Goal: Task Accomplishment & Management: Use online tool/utility

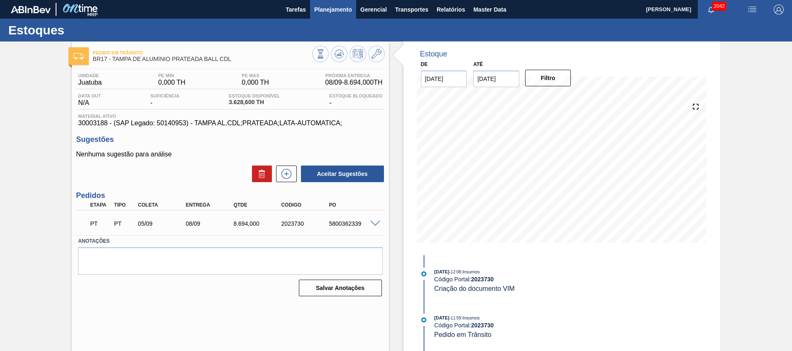
click at [320, 8] on span "Planejamento" at bounding box center [333, 10] width 38 height 10
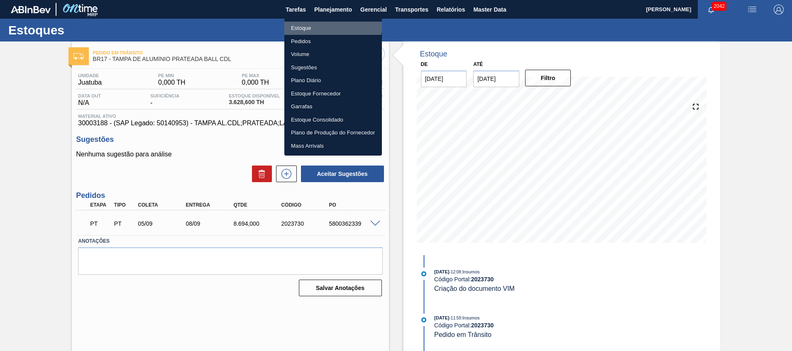
click at [324, 22] on li "Estoque" at bounding box center [333, 28] width 98 height 13
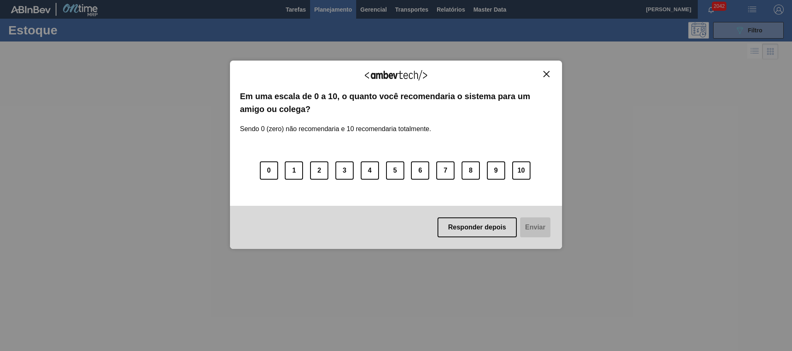
click at [550, 70] on div "Agradecemos seu feedback! Em uma escala de 0 a 10, o quanto você recomendaria o…" at bounding box center [396, 155] width 332 height 189
click at [551, 76] on button "Close" at bounding box center [546, 74] width 11 height 7
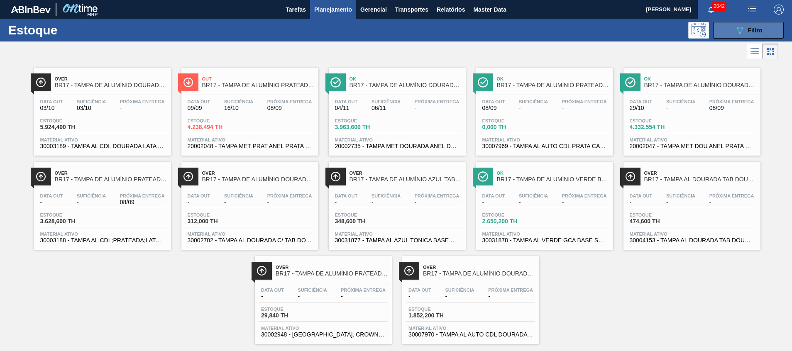
click at [748, 35] on button "089F7B8B-B2A5-4AFE-B5C0-19BA573D28AC Filtro" at bounding box center [748, 30] width 71 height 17
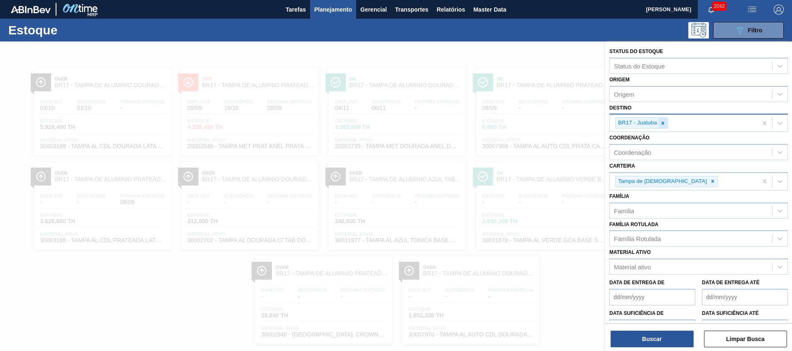
click at [665, 123] on icon at bounding box center [663, 123] width 6 height 6
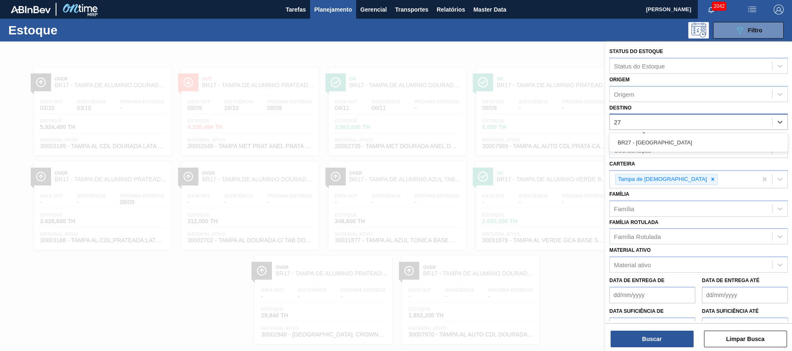
click at [652, 134] on div "BR27 - Nova Minas" at bounding box center [699, 142] width 179 height 19
type input "26"
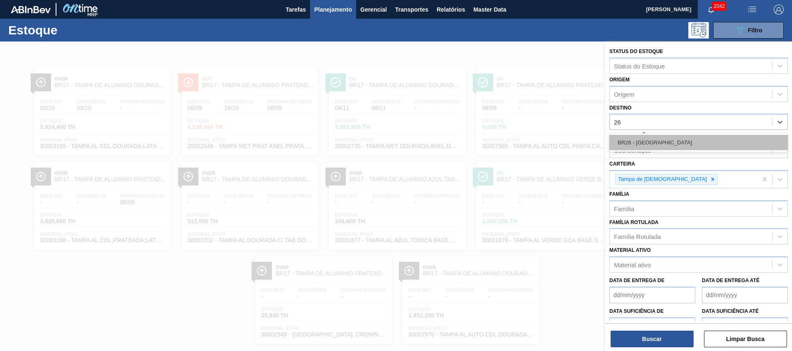
click at [664, 142] on div "BR26 - Uberlândia" at bounding box center [699, 142] width 179 height 15
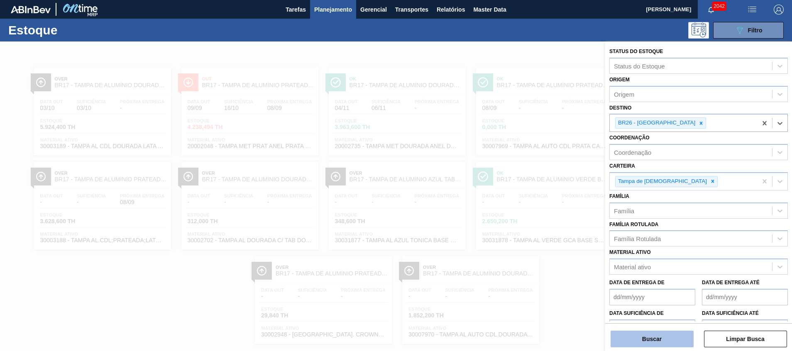
click at [635, 344] on button "Buscar" at bounding box center [652, 339] width 83 height 17
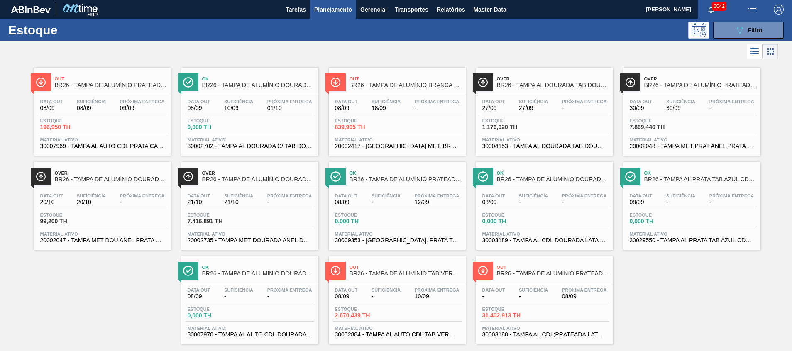
drag, startPoint x: 568, startPoint y: 146, endPoint x: 572, endPoint y: 147, distance: 4.2
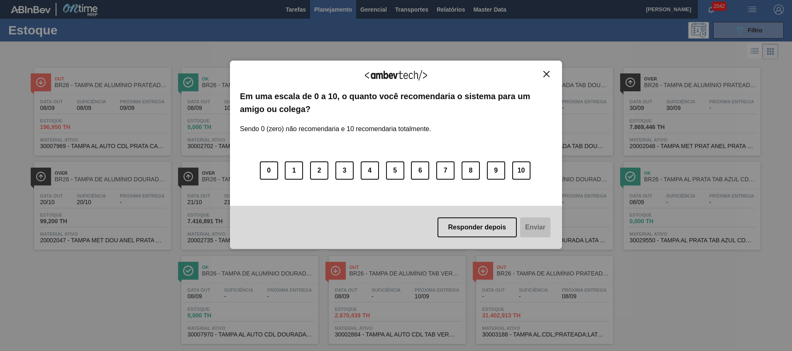
drag, startPoint x: 548, startPoint y: 73, endPoint x: 518, endPoint y: 79, distance: 30.5
click at [548, 73] on img "Close" at bounding box center [547, 74] width 6 height 6
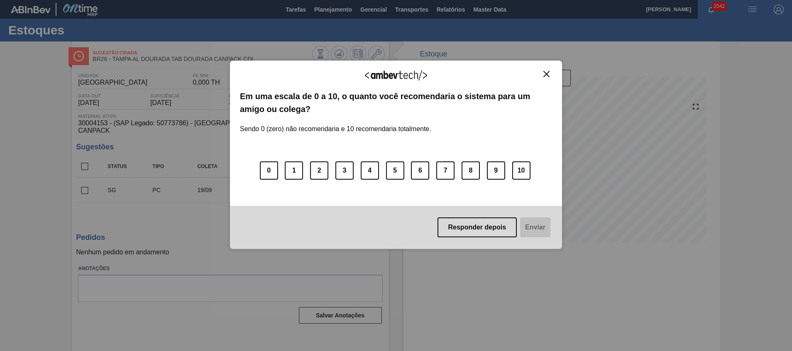
click at [546, 73] on img "Close" at bounding box center [547, 74] width 6 height 6
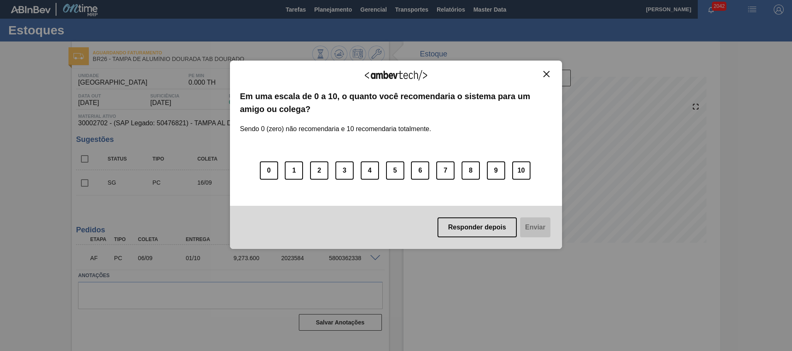
click at [556, 67] on div "Agradecemos seu feedback! Em uma escala de 0 a 10, o quanto você recomendaria o…" at bounding box center [396, 155] width 332 height 189
drag, startPoint x: 549, startPoint y: 70, endPoint x: 545, endPoint y: 76, distance: 6.9
click at [549, 71] on div "Agradecemos seu feedback! Em uma escala de 0 a 10, o quanto você recomendaria o…" at bounding box center [396, 155] width 332 height 189
click at [545, 77] on img "Close" at bounding box center [547, 74] width 6 height 6
click at [543, 73] on button "Close" at bounding box center [546, 74] width 11 height 7
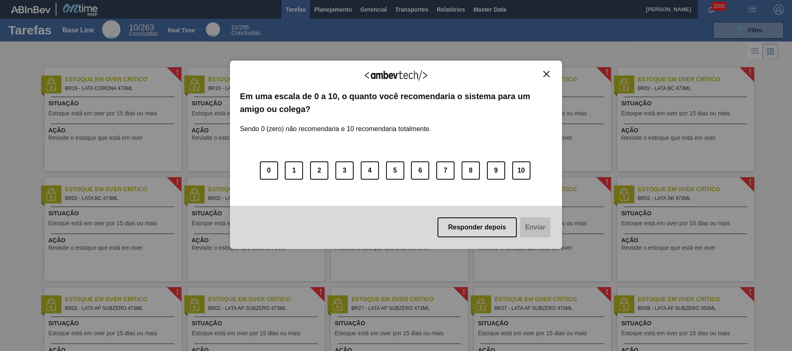
click at [551, 74] on button "Close" at bounding box center [546, 74] width 11 height 7
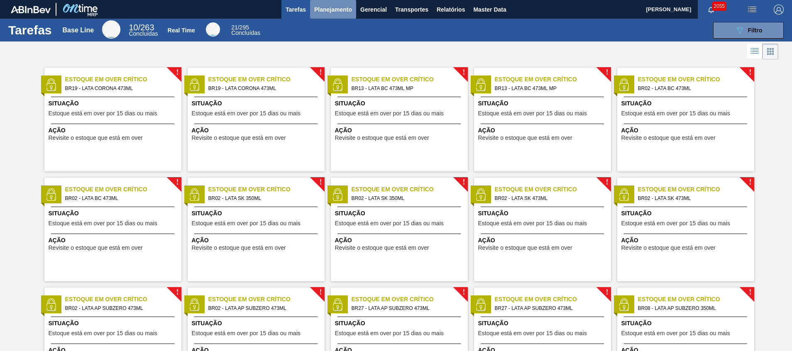
click at [346, 11] on span "Planejamento" at bounding box center [333, 10] width 38 height 10
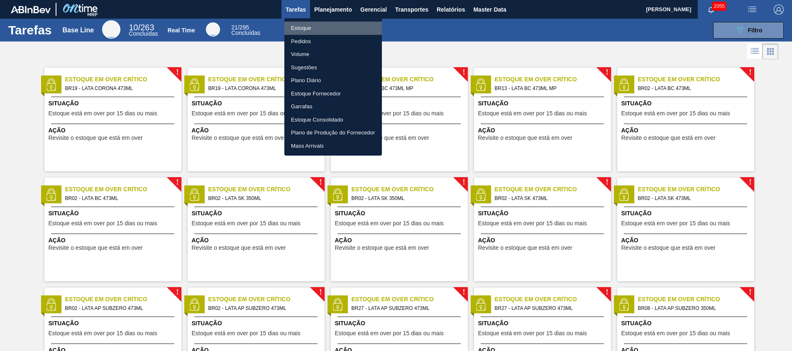
click at [335, 31] on li "Estoque" at bounding box center [333, 28] width 98 height 13
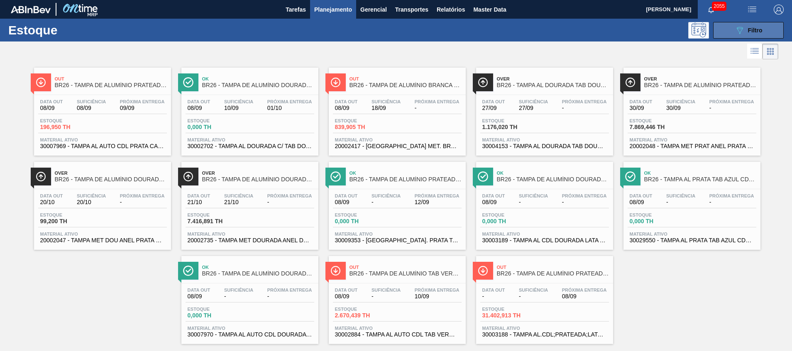
click at [722, 35] on button "089F7B8B-B2A5-4AFE-B5C0-19BA573D28AC Filtro" at bounding box center [748, 30] width 71 height 17
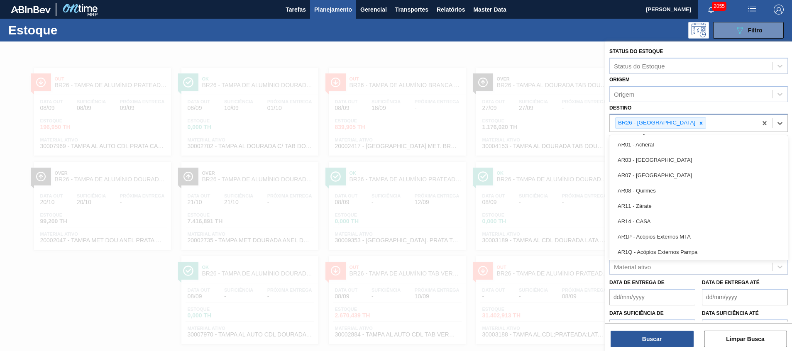
click at [668, 129] on div "BR26 - Uberlândia" at bounding box center [660, 123] width 91 height 11
click at [697, 126] on div at bounding box center [701, 123] width 9 height 10
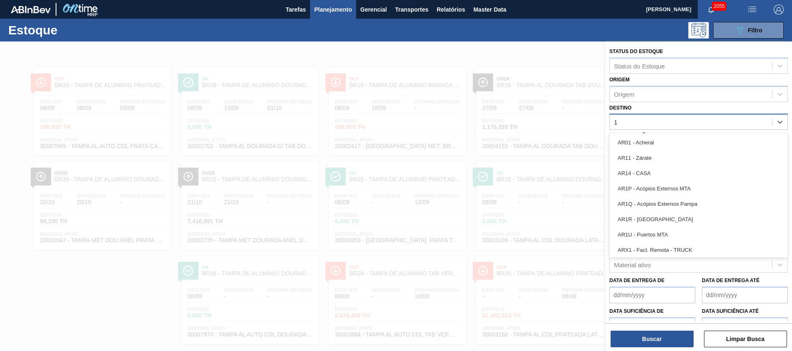
type input "11"
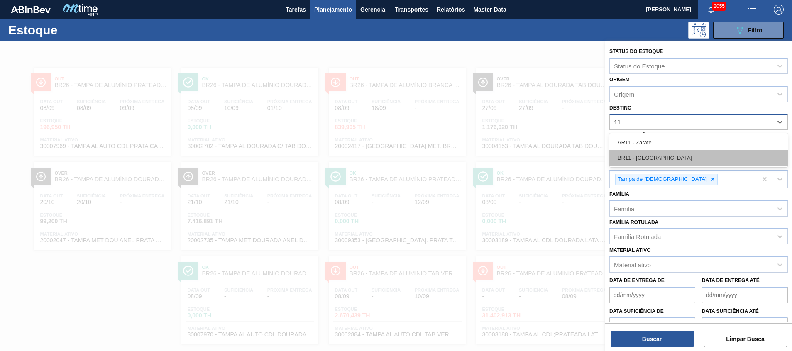
click at [652, 157] on div "BR11 - São Luís" at bounding box center [699, 157] width 179 height 15
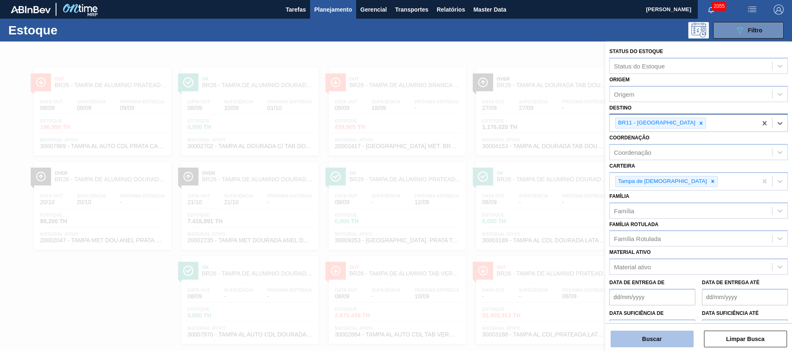
click at [629, 333] on button "Buscar" at bounding box center [652, 339] width 83 height 17
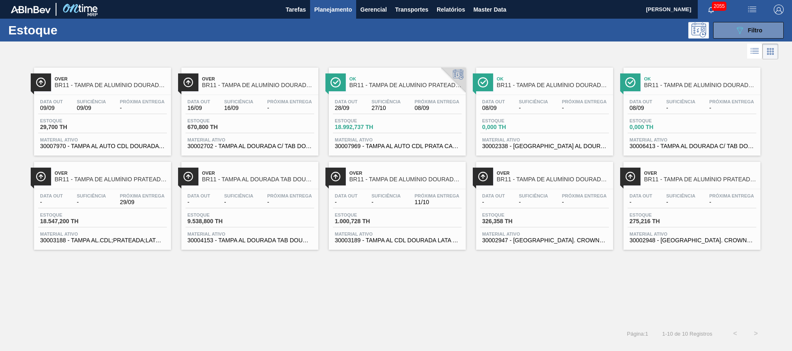
click at [265, 146] on span "30002702 - TAMPA AL DOURADA C/ TAB DOURADO" at bounding box center [250, 146] width 125 height 6
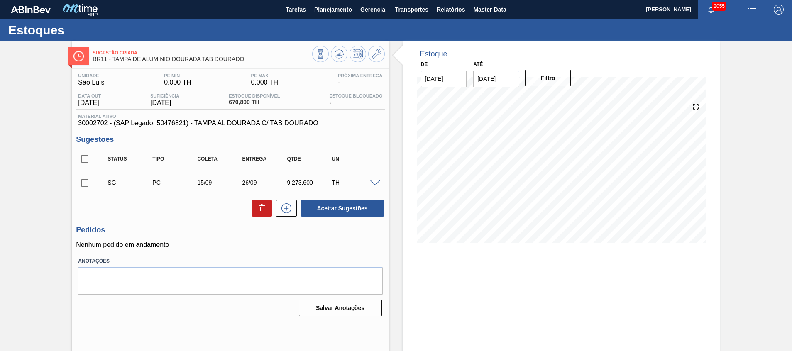
click at [103, 123] on span "30002702 - (SAP Legado: 50476821) - TAMPA AL DOURADA C/ TAB DOURADO" at bounding box center [230, 123] width 304 height 7
copy span "30002702"
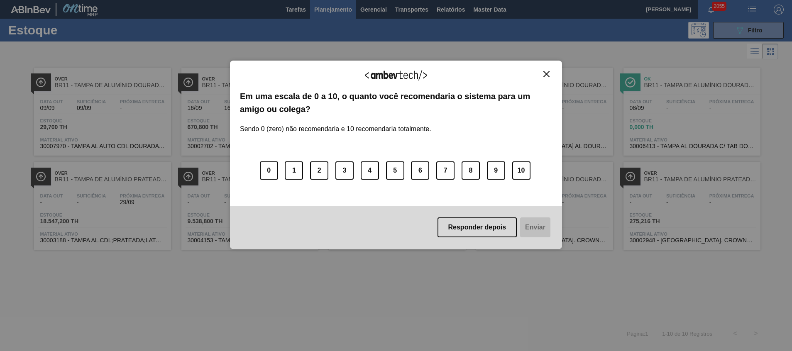
click at [555, 76] on div "Agradecemos seu feedback! Em uma escala de 0 a 10, o quanto você recomendaria o…" at bounding box center [396, 155] width 332 height 189
click at [543, 71] on button "Close" at bounding box center [546, 74] width 11 height 7
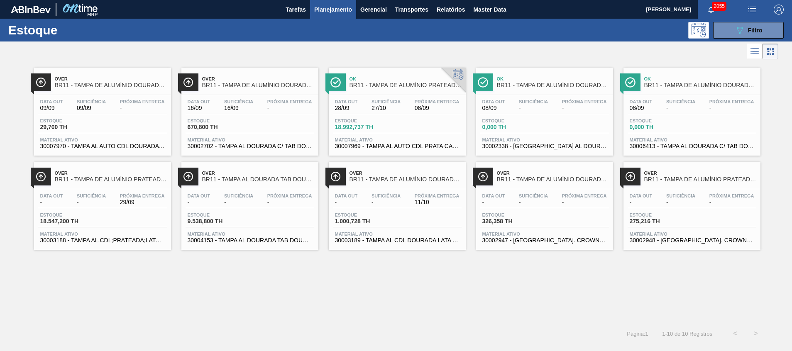
drag, startPoint x: 730, startPoint y: 29, endPoint x: 727, endPoint y: 39, distance: 10.3
click at [731, 29] on button "089F7B8B-B2A5-4AFE-B5C0-19BA573D28AC Filtro" at bounding box center [748, 30] width 71 height 17
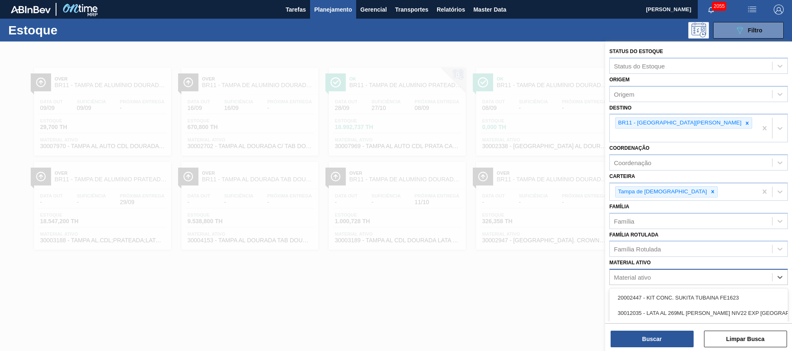
click at [639, 274] on div "Material ativo" at bounding box center [699, 277] width 179 height 16
paste ativo "30002702"
type ativo "30002702"
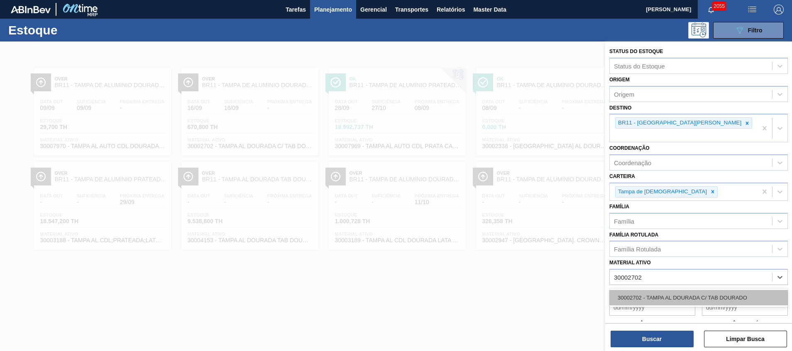
click at [647, 290] on div "30002702 - TAMPA AL DOURADA C/ TAB DOURADO" at bounding box center [699, 297] width 179 height 15
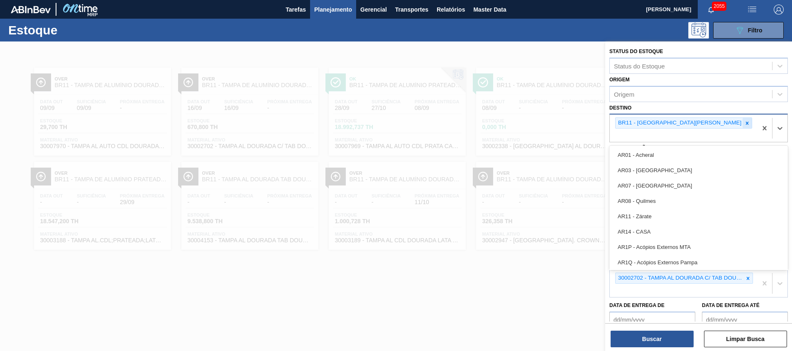
drag, startPoint x: 665, startPoint y: 116, endPoint x: 663, endPoint y: 127, distance: 10.6
click at [665, 117] on div "BR11 - São Luís" at bounding box center [683, 128] width 147 height 27
click at [743, 127] on div at bounding box center [747, 123] width 9 height 10
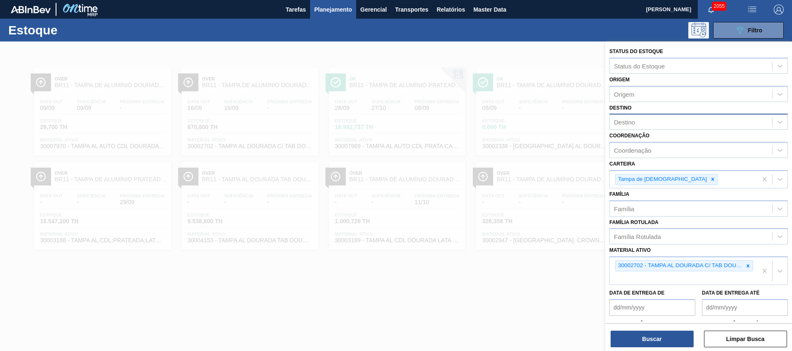
click at [652, 348] on div "Status do Estoque Status do Estoque Origem Origem Destino Destino Coordenação C…" at bounding box center [698, 197] width 187 height 311
click at [651, 344] on button "Buscar" at bounding box center [652, 339] width 83 height 17
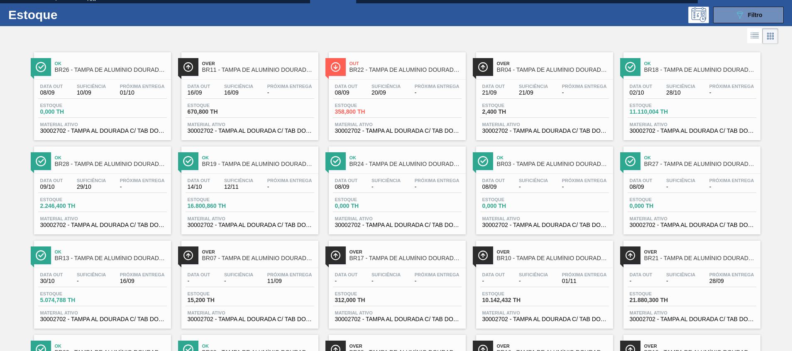
scroll to position [4, 0]
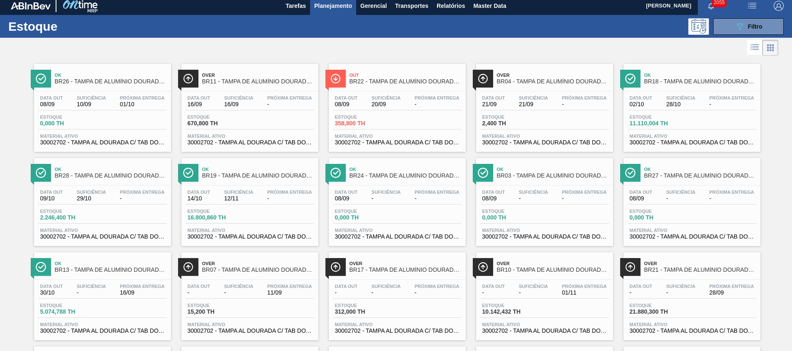
click at [289, 110] on div "Data out 16/09 Suficiência 16/09 Próxima Entrega - Estoque 670,800 TH Material …" at bounding box center [249, 119] width 137 height 56
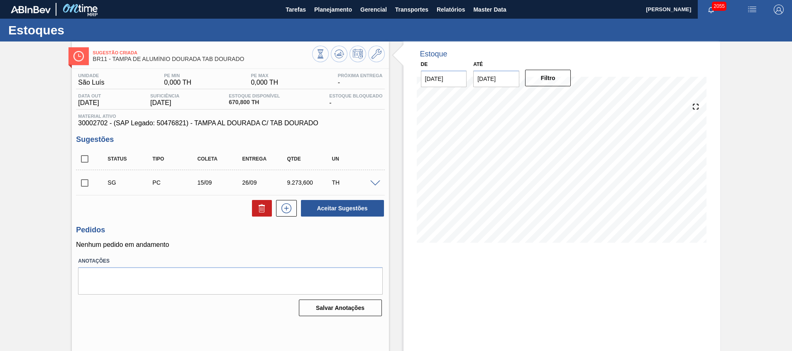
click at [374, 182] on span at bounding box center [375, 184] width 10 height 6
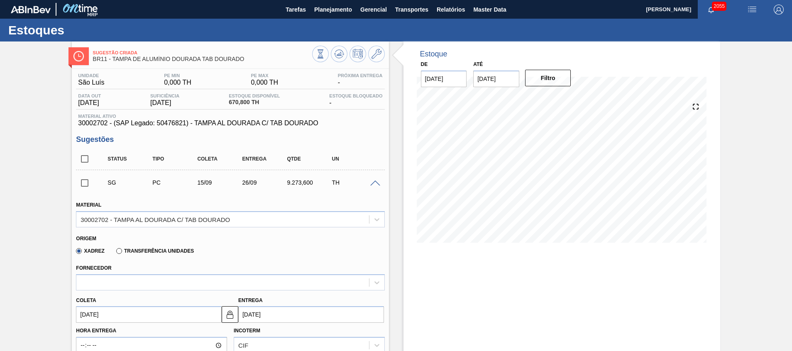
click at [128, 252] on label "Transferência Unidades" at bounding box center [155, 251] width 78 height 6
click at [115, 253] on input "Transferência Unidades" at bounding box center [115, 253] width 0 height 0
click at [120, 284] on div "BR01-Manaus" at bounding box center [230, 282] width 309 height 16
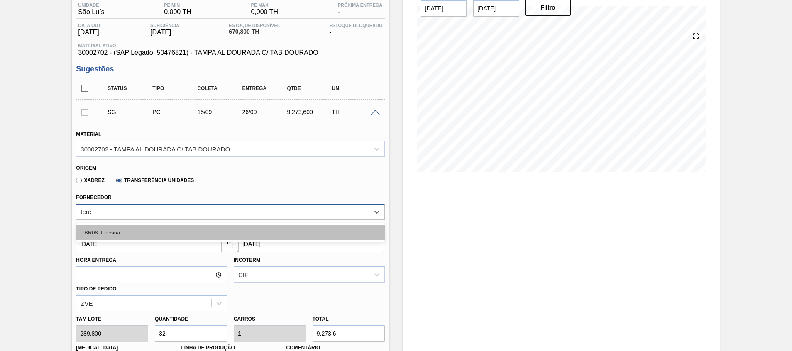
type input "teres"
click at [132, 237] on div "BR08-Teresina" at bounding box center [230, 232] width 309 height 15
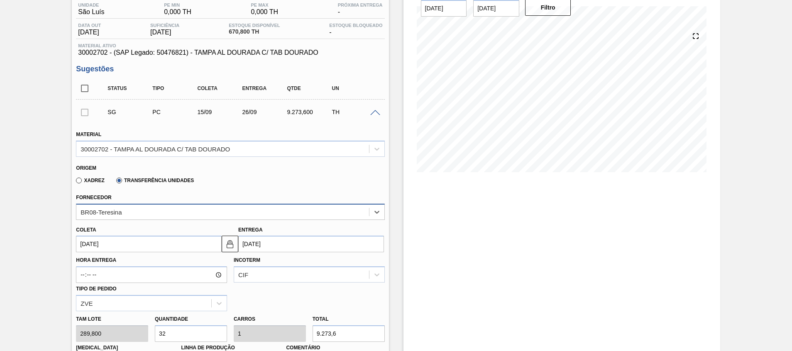
click at [123, 328] on div "Tam lote 289,800 Quantidade 32 Carros 1 Total 9.273,6 Doca N/A Linha de Produçã…" at bounding box center [230, 340] width 315 height 59
click at [266, 338] on div "Tam lote 289,800 Quantidade 32 Carros 1 Total 9.273,6 Doca N/A Linha de Produçã…" at bounding box center [230, 340] width 315 height 59
type input "0,003"
type input "0"
type input "1"
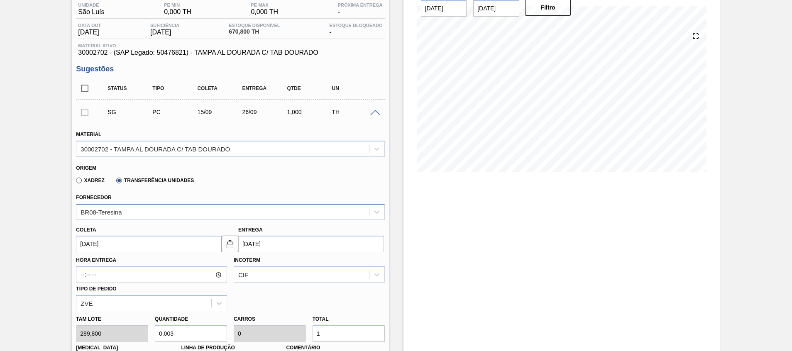
type input "0,052"
type input "0,002"
type input "15"
type input "0,518"
type input "0,016"
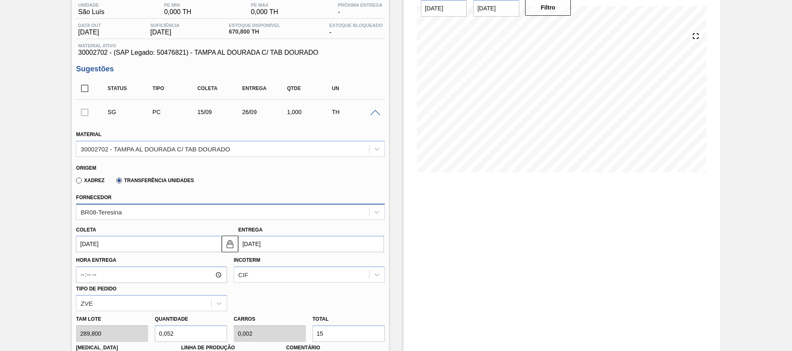
type input "150"
type input "5,176"
type input "0,162"
type input "1.500"
drag, startPoint x: 191, startPoint y: 332, endPoint x: 0, endPoint y: 334, distance: 191.4
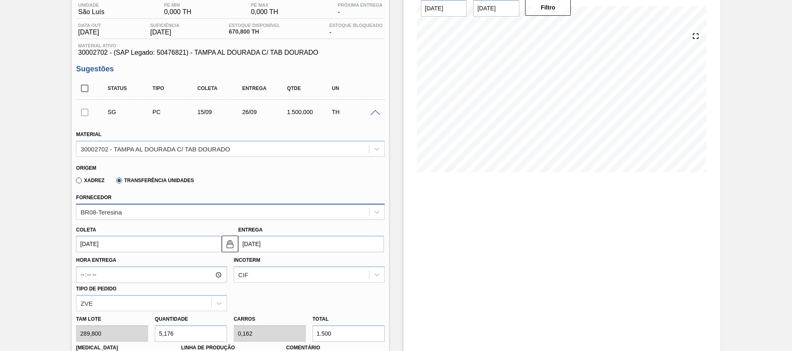
click at [0, 0] on html "Tarefas Planejamento Gerencial Transportes Relatórios Master Data Beatriz Marce…" at bounding box center [396, 0] width 792 height 0
type input "6"
type input "0,188"
type input "1.738,8"
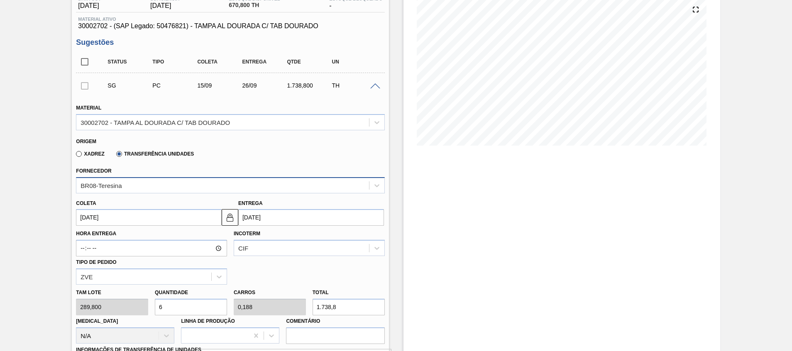
scroll to position [133, 0]
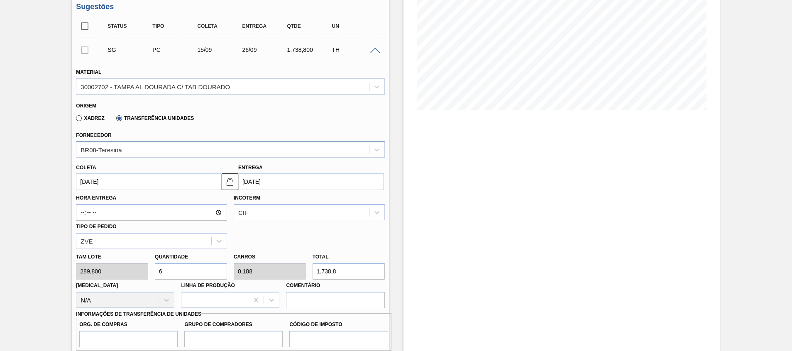
type input "6"
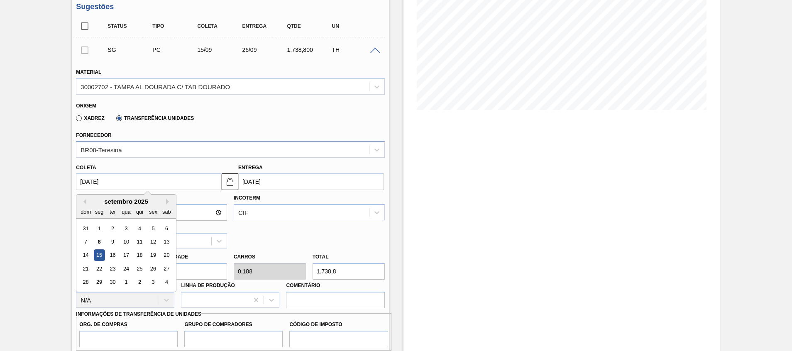
click at [221, 181] on input "15/09/2025" at bounding box center [149, 182] width 146 height 17
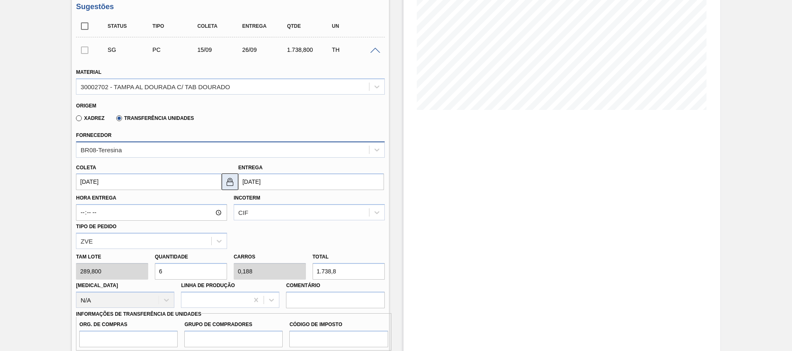
click at [227, 181] on img at bounding box center [230, 182] width 10 height 10
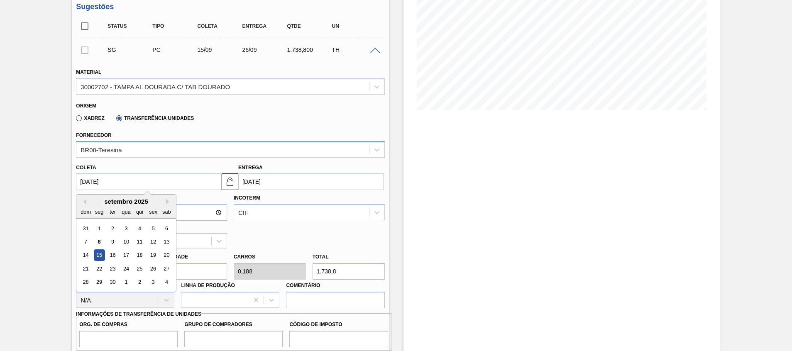
click at [198, 184] on input "15/09/2025" at bounding box center [149, 182] width 146 height 17
click at [123, 245] on div "10" at bounding box center [126, 241] width 11 height 11
type input "10/09/2025"
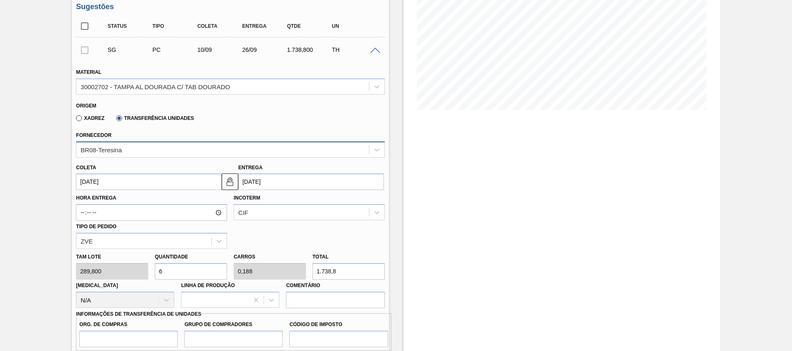
click at [254, 178] on input "26/09/2025" at bounding box center [311, 182] width 146 height 17
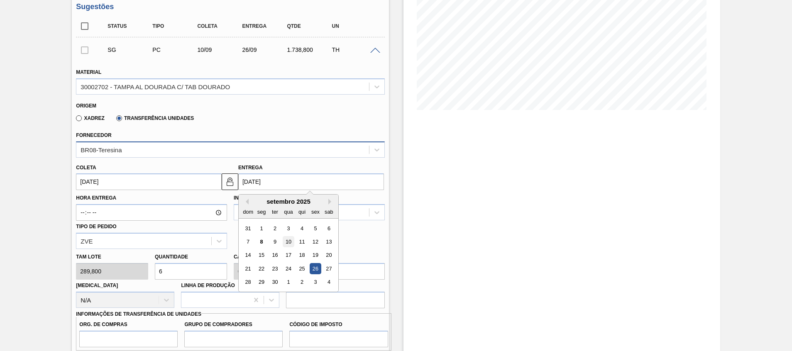
click at [285, 242] on div "10" at bounding box center [288, 241] width 11 height 11
type input "10/09/2025"
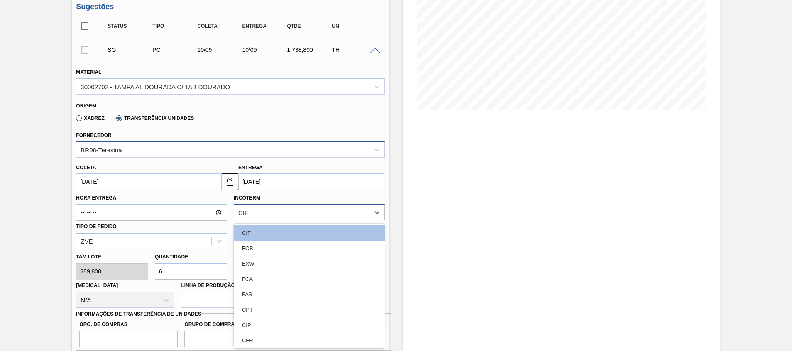
click at [272, 212] on div "CIF" at bounding box center [301, 213] width 135 height 12
click at [265, 243] on div "FOB" at bounding box center [309, 248] width 151 height 15
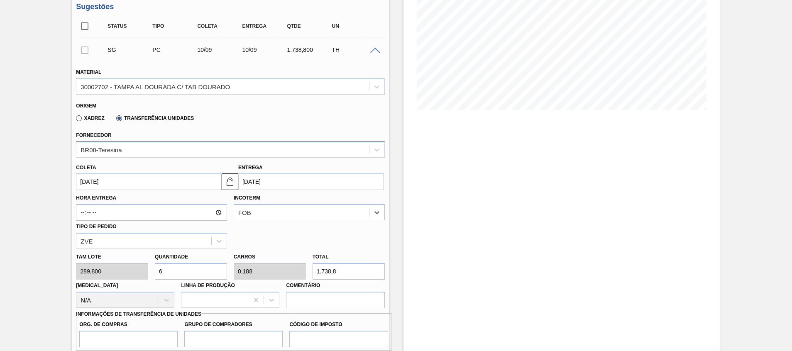
scroll to position [257, 0]
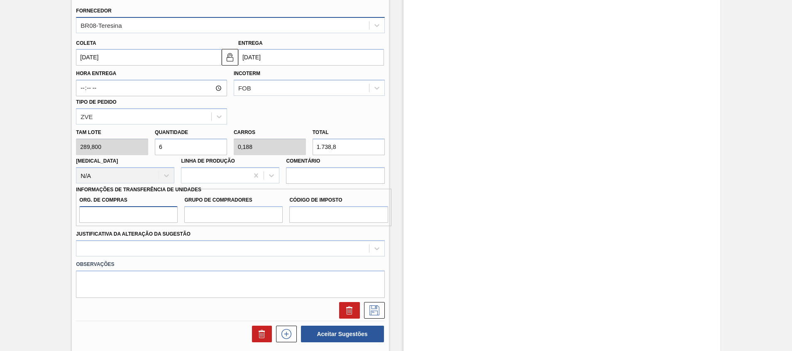
click at [131, 215] on input "Org. de Compras" at bounding box center [128, 214] width 98 height 17
type input "A01"
type input "BR0"
type input "I1"
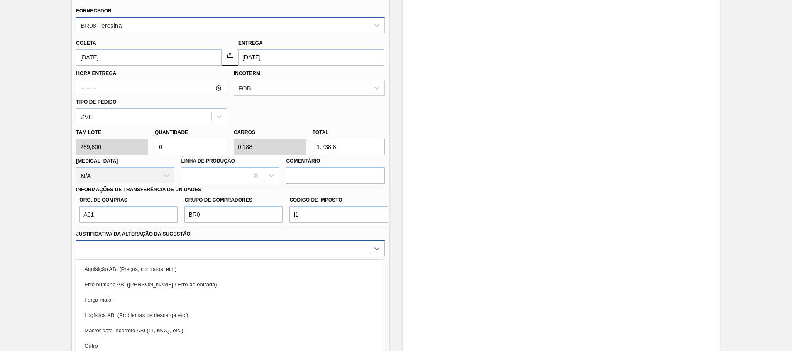
scroll to position [294, 0]
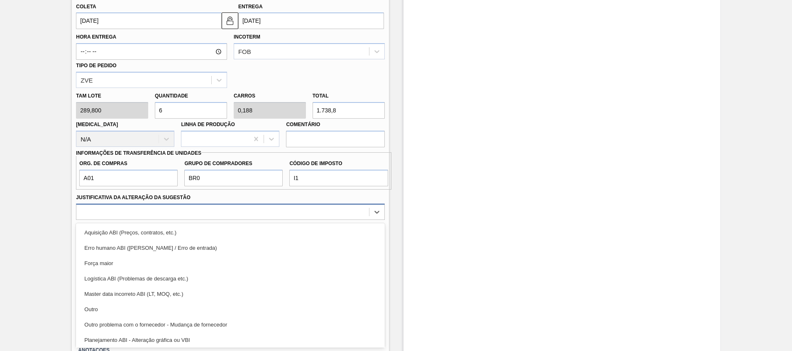
click at [164, 220] on div "option Aquisição ABI (Preços, contratos, etc.) focused, 1 of 18. 18 results ava…" at bounding box center [230, 212] width 309 height 16
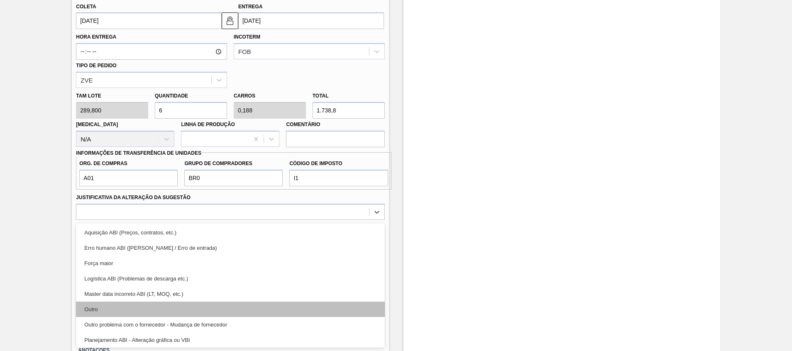
click at [157, 303] on div "Outro" at bounding box center [230, 309] width 309 height 15
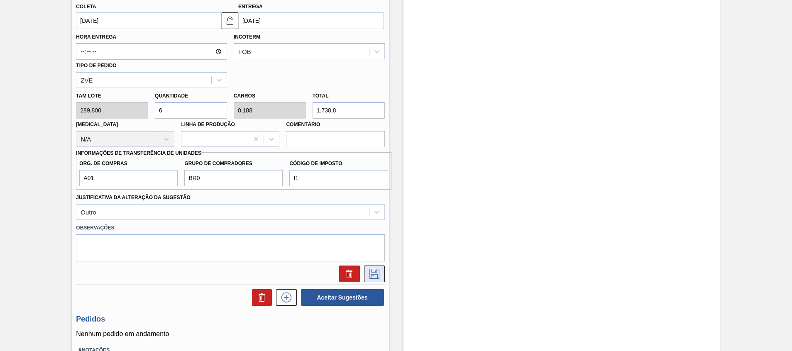
click at [376, 278] on icon at bounding box center [374, 274] width 13 height 10
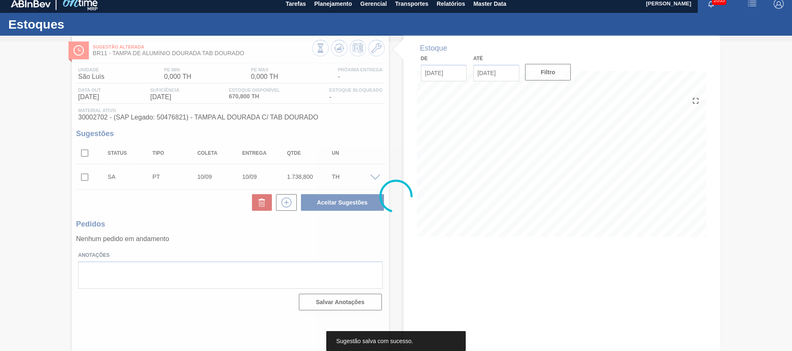
scroll to position [6, 0]
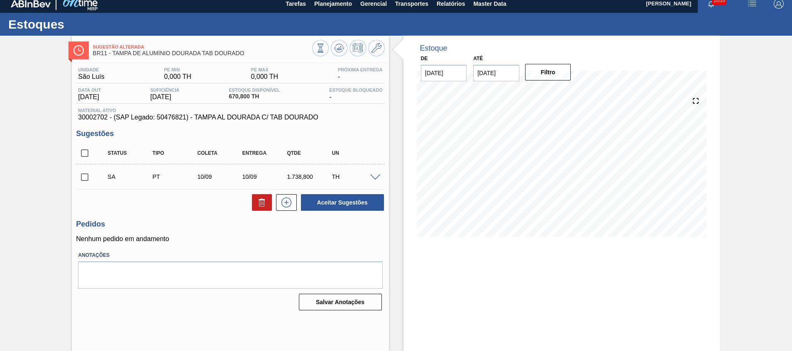
click at [91, 178] on input "checkbox" at bounding box center [84, 177] width 17 height 17
click at [319, 208] on button "Aceitar Sugestões" at bounding box center [342, 202] width 83 height 17
checkbox input "false"
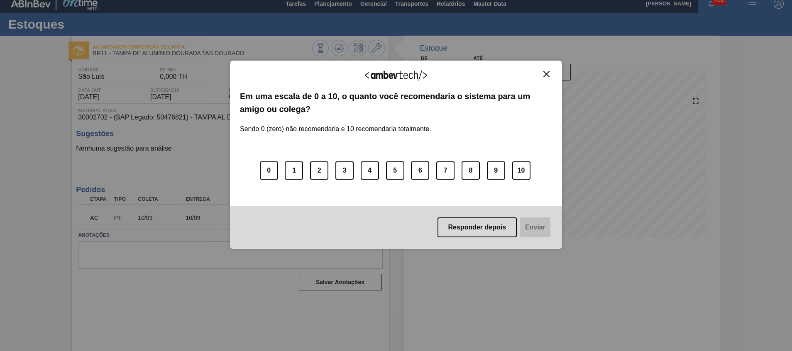
click at [544, 76] on img "Close" at bounding box center [547, 74] width 6 height 6
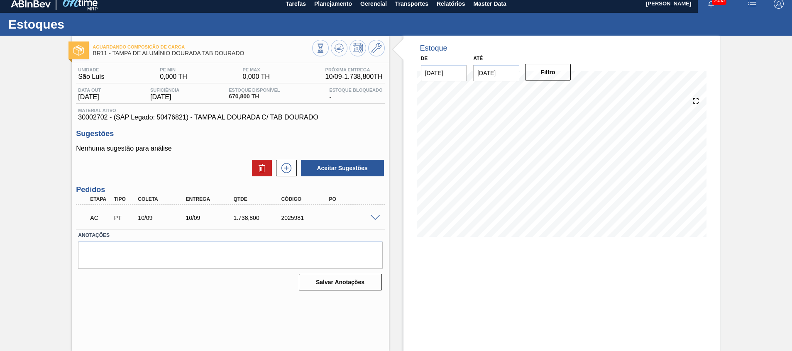
click at [385, 218] on div "Unidade São Luís PE MIN 0,000 TH PE MAX 0,000 TH Próxima Entrega 10/09 - 1.738,…" at bounding box center [230, 178] width 317 height 230
click at [377, 217] on span at bounding box center [375, 218] width 10 height 6
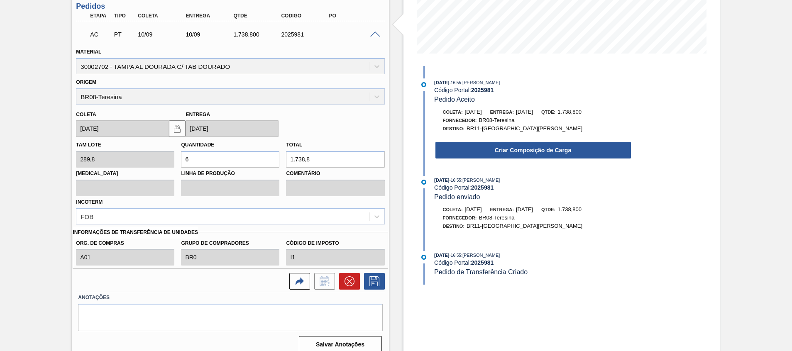
scroll to position [193, 0]
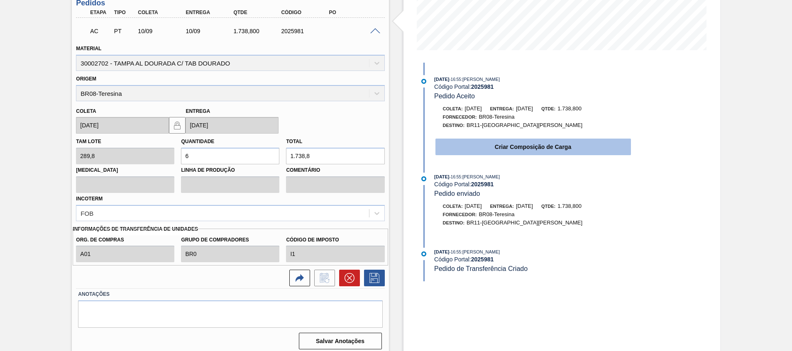
click at [472, 146] on button "Criar Composição de Carga" at bounding box center [534, 147] width 196 height 17
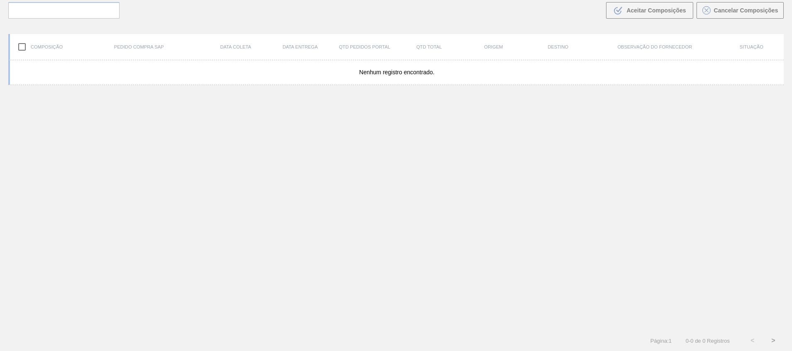
scroll to position [60, 0]
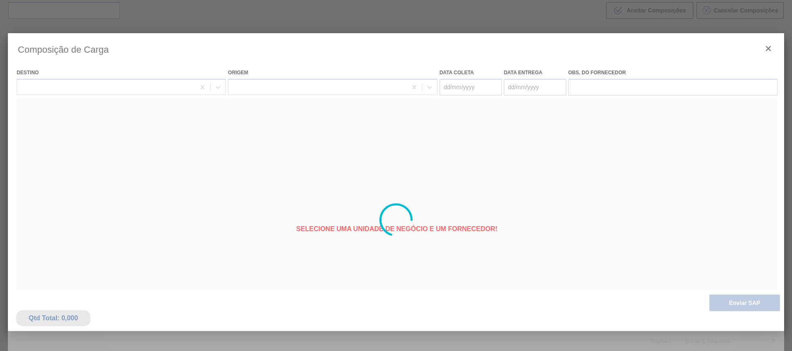
type coleta "10/09/2025"
type entrega "10/09/2025"
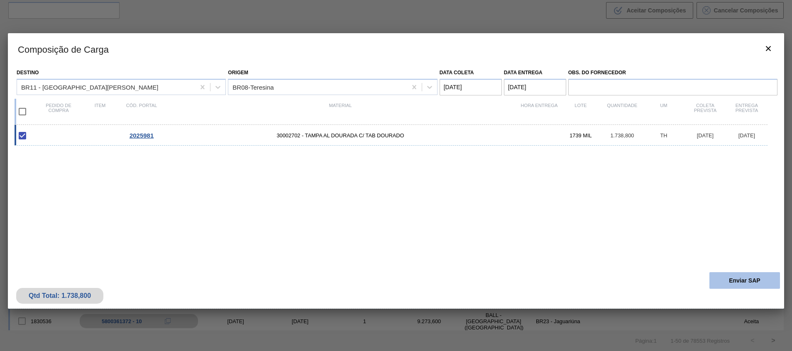
click at [737, 279] on button "Enviar SAP" at bounding box center [745, 280] width 71 height 17
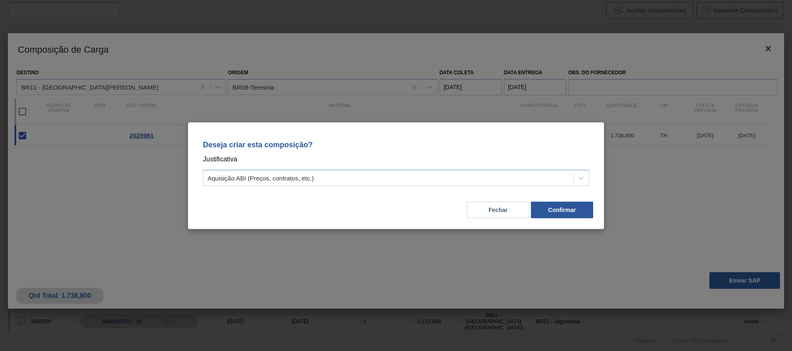
click at [465, 166] on div "Deseja criar esta composição? Justificativa Aquisição ABI (Preços, contratos, e…" at bounding box center [396, 161] width 396 height 59
click at [465, 168] on div "Deseja criar esta composição? Justificativa Aquisição ABI (Preços, contratos, e…" at bounding box center [396, 161] width 396 height 59
click at [466, 184] on div "Aquisição ABI (Preços, contratos, etc.)" at bounding box center [396, 178] width 386 height 16
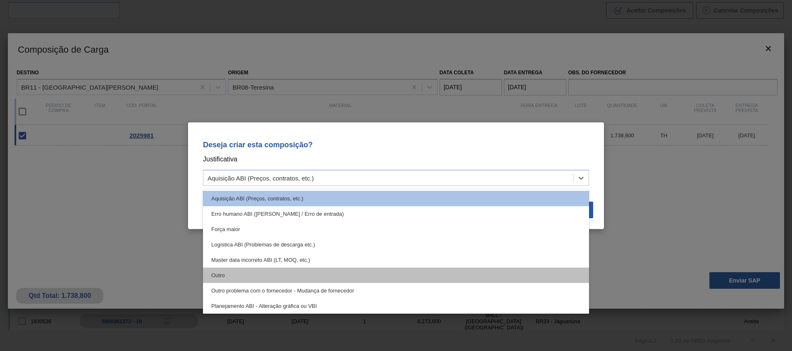
click at [453, 268] on div "Aquisição ABI (Preços, contratos, etc.) Erro humano ABI (Cálculo / Erro de entr…" at bounding box center [396, 251] width 386 height 125
click at [453, 268] on div "Outro" at bounding box center [396, 275] width 386 height 15
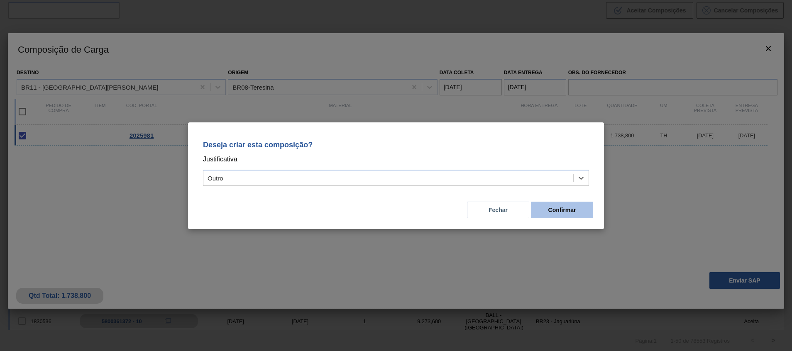
click at [549, 215] on button "Confirmar" at bounding box center [562, 210] width 62 height 17
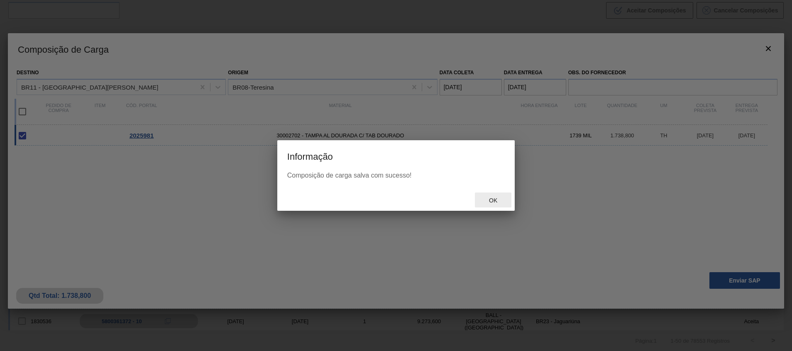
click at [500, 197] on span "Ok" at bounding box center [494, 200] width 22 height 7
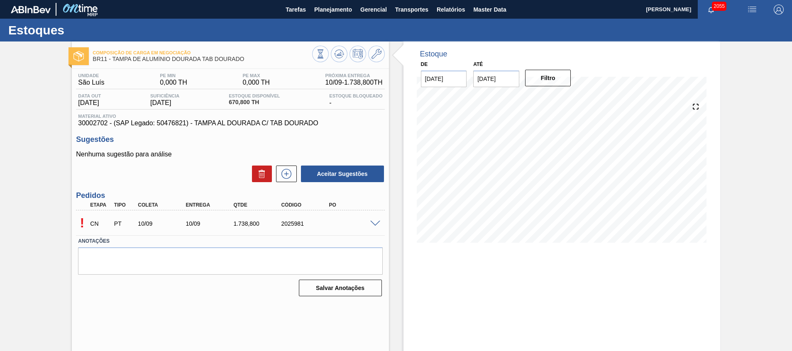
click at [366, 221] on div "CN PT 10/09 10/09 1.738,800 2025981" at bounding box center [228, 223] width 287 height 17
click at [374, 221] on span at bounding box center [375, 224] width 10 height 6
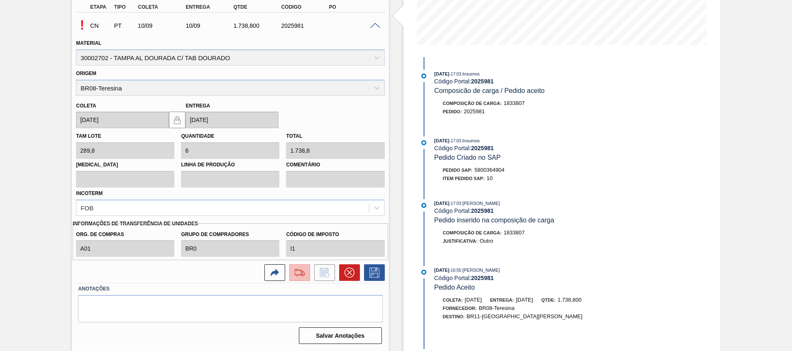
click at [305, 274] on img at bounding box center [299, 273] width 13 height 10
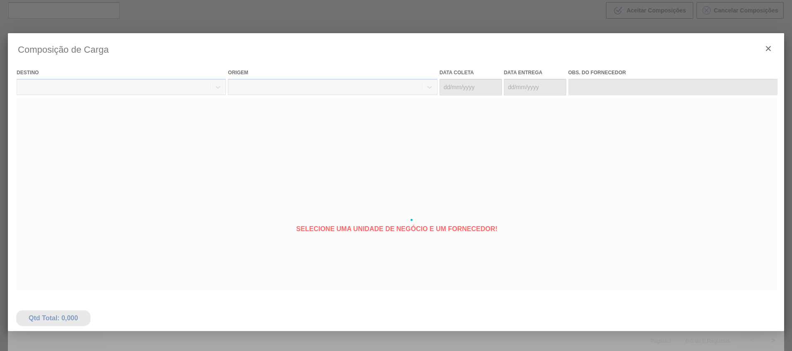
type coleta "10/09/2025"
type entrega "10/09/2025"
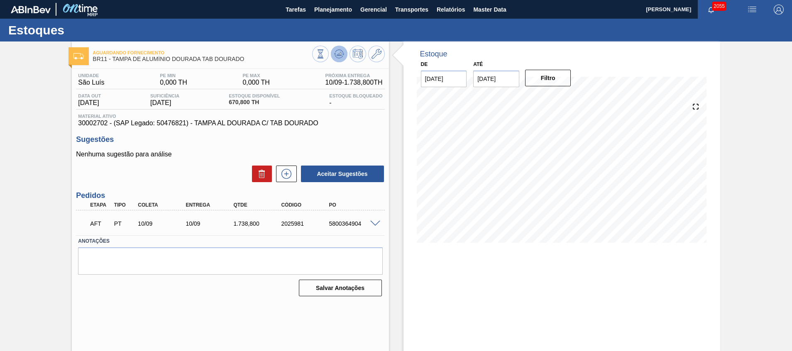
click at [344, 56] on button at bounding box center [339, 54] width 17 height 17
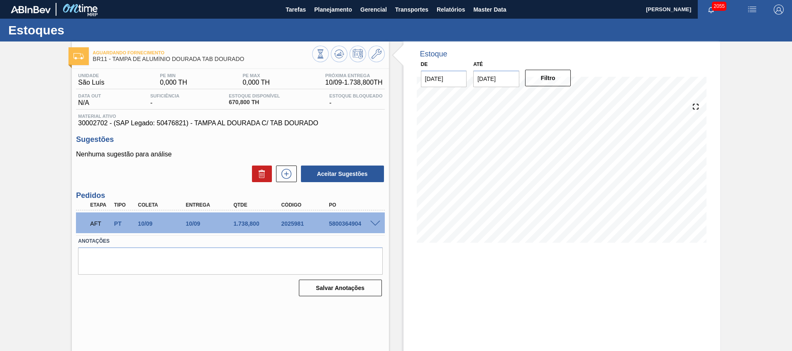
click at [373, 222] on span at bounding box center [375, 224] width 10 height 6
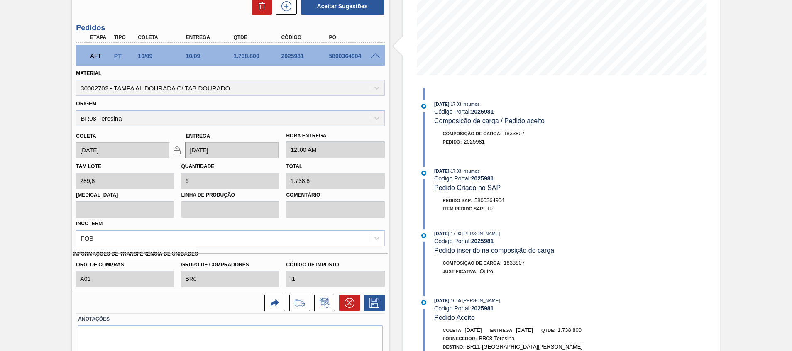
scroll to position [187, 0]
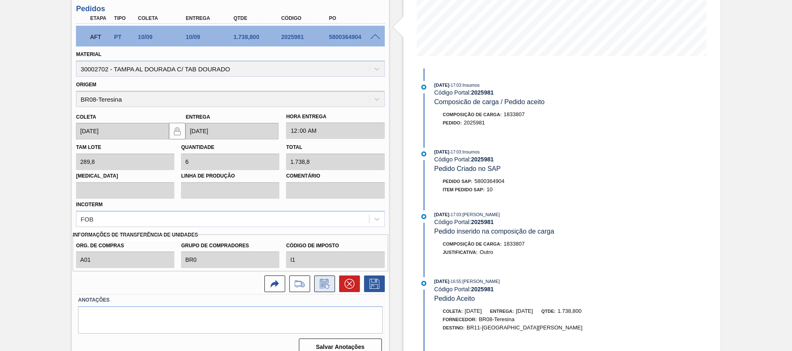
click at [323, 280] on icon at bounding box center [324, 284] width 9 height 10
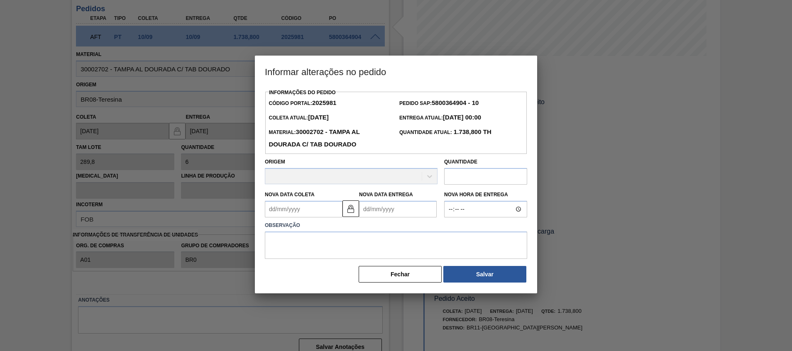
click at [314, 213] on Coleta2025981 "Nova Data Coleta" at bounding box center [304, 209] width 78 height 17
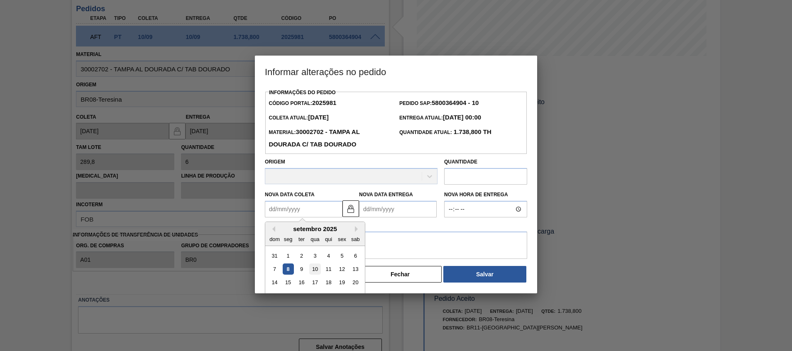
click at [313, 270] on div "10" at bounding box center [314, 269] width 11 height 11
type Coleta2025981 "10/09/2025"
type Entrega2025981 "11/09/2025"
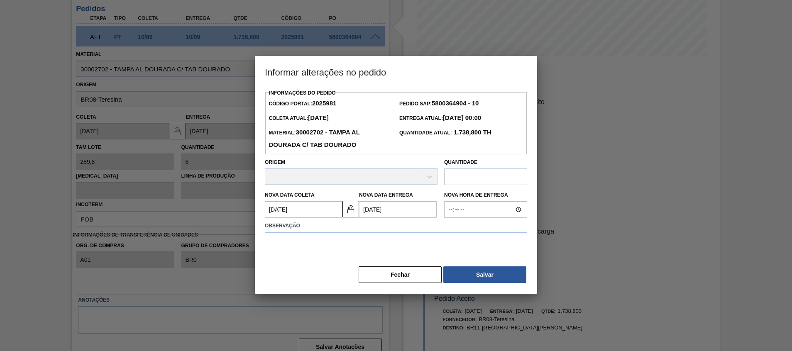
drag, startPoint x: 347, startPoint y: 216, endPoint x: 364, endPoint y: 216, distance: 17.0
click at [346, 216] on button at bounding box center [351, 209] width 17 height 17
click at [393, 211] on Entrega2025981 "11/09/2025" at bounding box center [398, 209] width 78 height 17
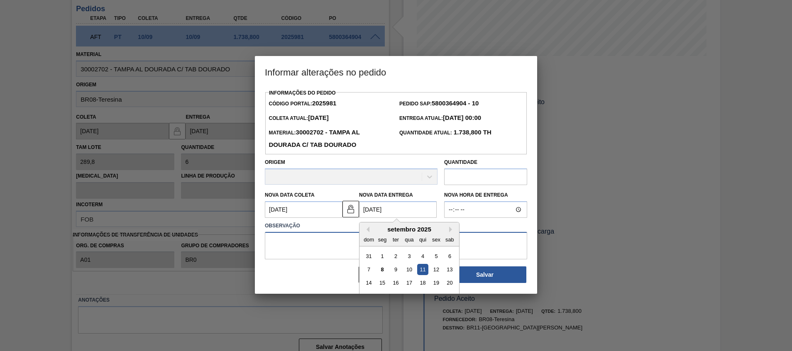
click at [495, 245] on textarea at bounding box center [396, 245] width 262 height 27
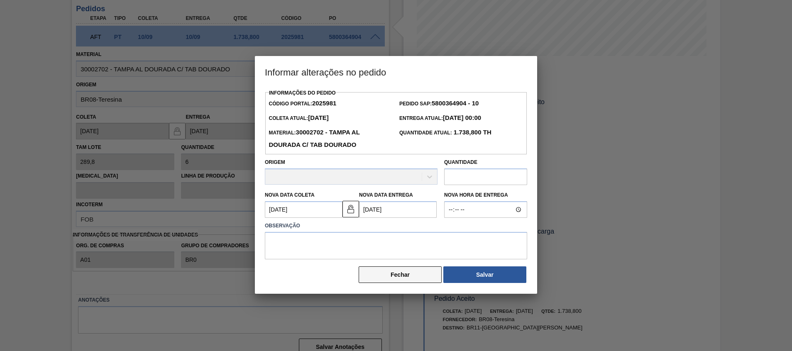
click at [411, 278] on button "Fechar" at bounding box center [400, 275] width 83 height 17
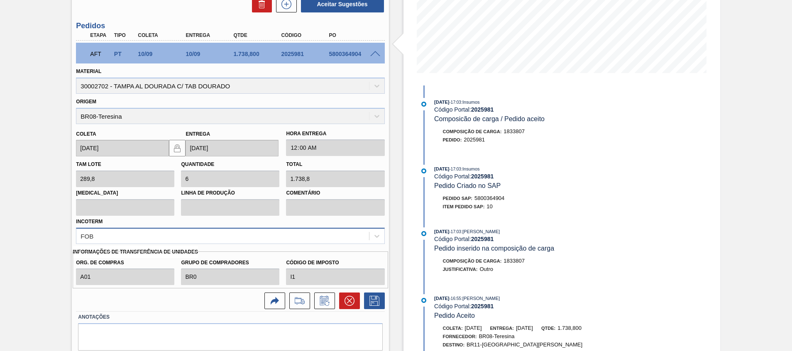
scroll to position [125, 0]
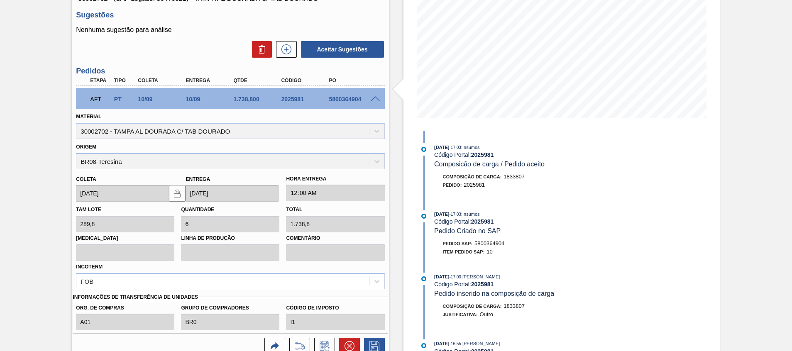
click at [372, 100] on span at bounding box center [375, 99] width 10 height 6
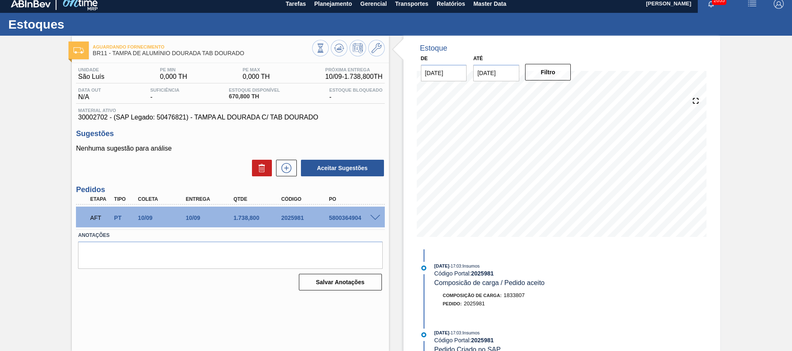
scroll to position [6, 0]
click at [248, 217] on div "1.738,800" at bounding box center [258, 218] width 54 height 7
copy div "1.738,800"
drag, startPoint x: 382, startPoint y: 222, endPoint x: 378, endPoint y: 218, distance: 5.3
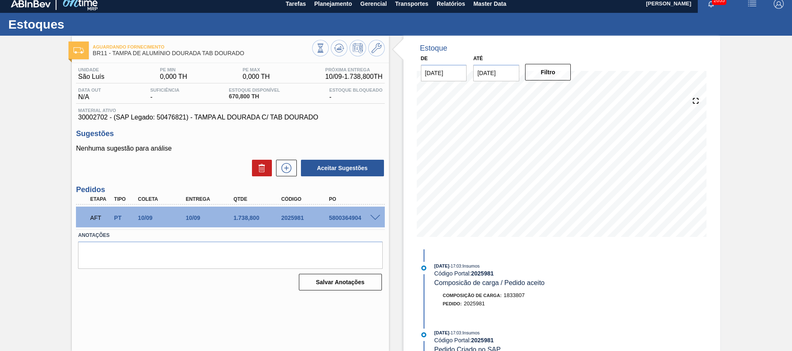
click at [382, 222] on div "AFT PT 10/09 10/09 1.738,800 2025981 5800364904" at bounding box center [230, 217] width 309 height 21
click at [377, 218] on span at bounding box center [375, 218] width 10 height 6
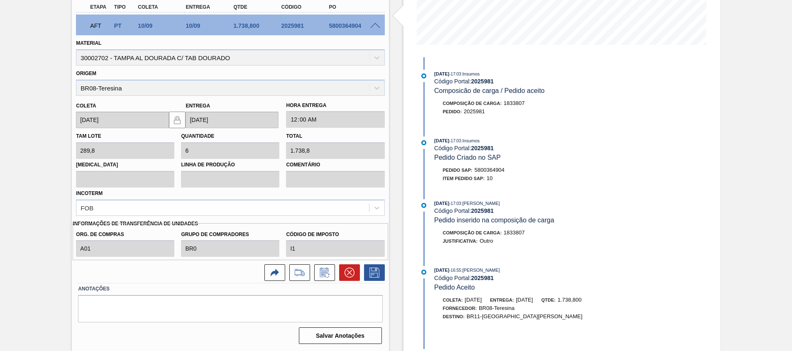
scroll to position [136, 0]
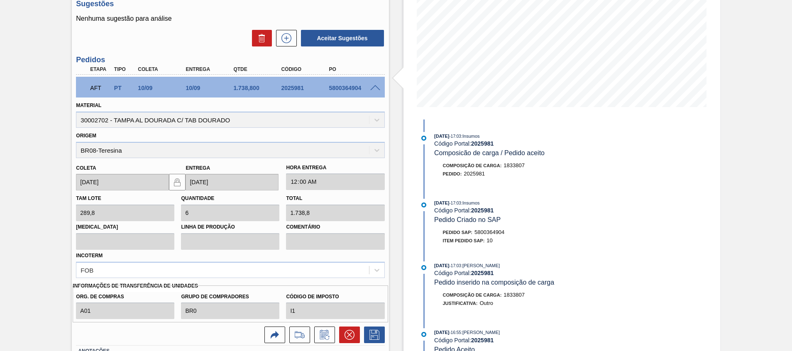
click at [355, 92] on div "AFT PT 10/09 10/09 1.738,800 2025981 5800364904" at bounding box center [228, 87] width 287 height 17
click at [354, 89] on div "5800364904" at bounding box center [354, 88] width 54 height 7
copy div "5800364904"
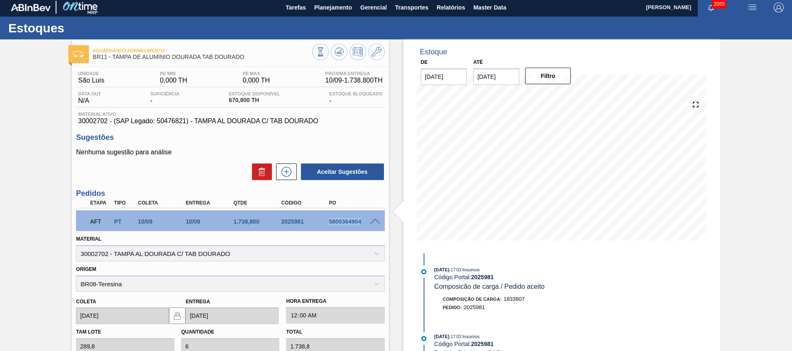
scroll to position [0, 0]
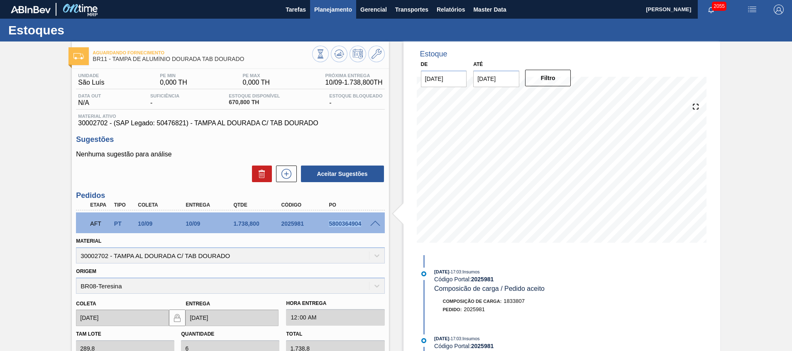
click at [320, 9] on span "Planejamento" at bounding box center [333, 10] width 38 height 10
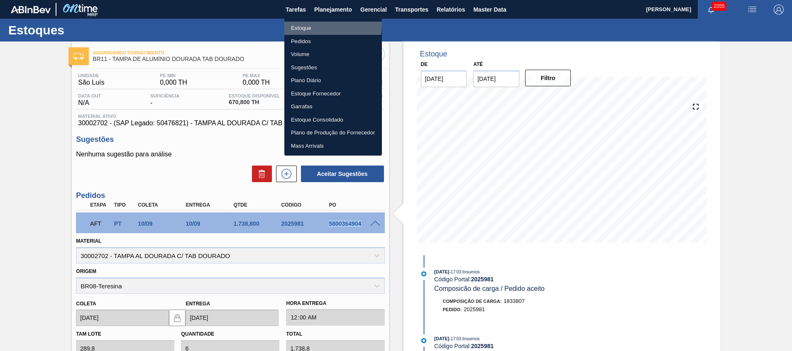
click at [322, 25] on li "Estoque" at bounding box center [333, 28] width 98 height 13
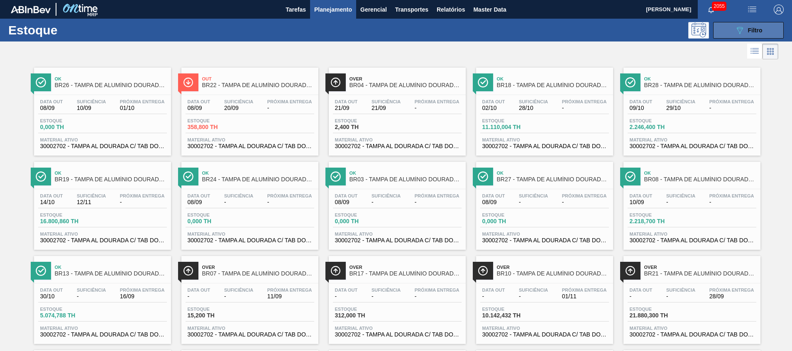
click at [728, 22] on button "089F7B8B-B2A5-4AFE-B5C0-19BA573D28AC Filtro" at bounding box center [748, 30] width 71 height 17
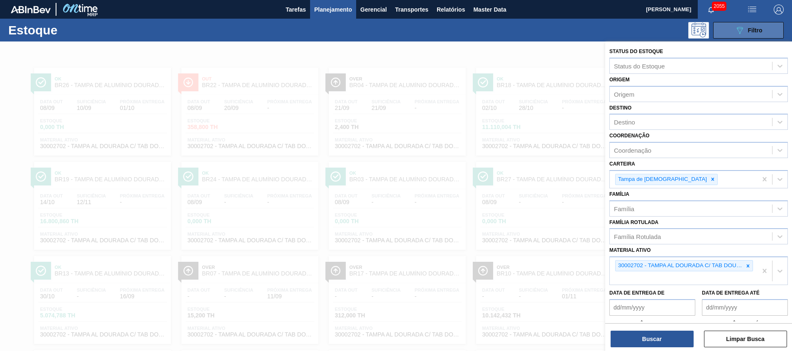
click at [727, 28] on button "089F7B8B-B2A5-4AFE-B5C0-19BA573D28AC Filtro" at bounding box center [748, 30] width 71 height 17
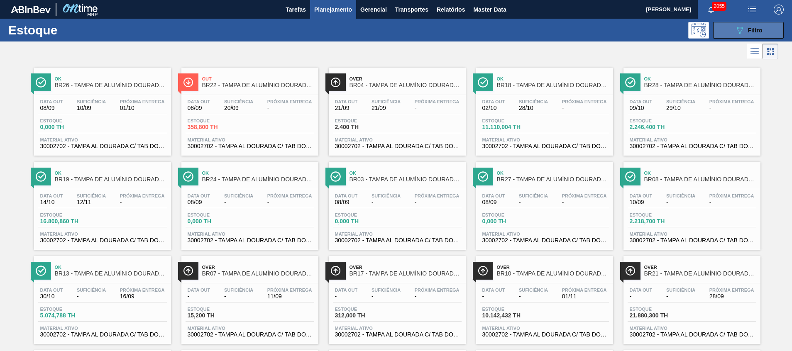
click at [730, 30] on button "089F7B8B-B2A5-4AFE-B5C0-19BA573D28AC Filtro" at bounding box center [748, 30] width 71 height 17
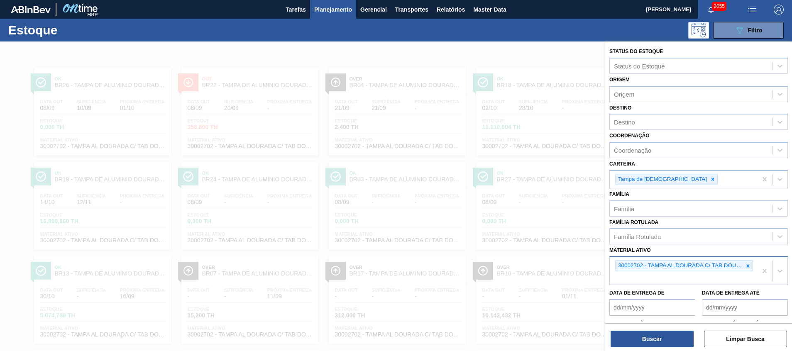
drag, startPoint x: 745, startPoint y: 268, endPoint x: 746, endPoint y: 261, distance: 7.2
click at [745, 268] on icon at bounding box center [748, 266] width 6 height 6
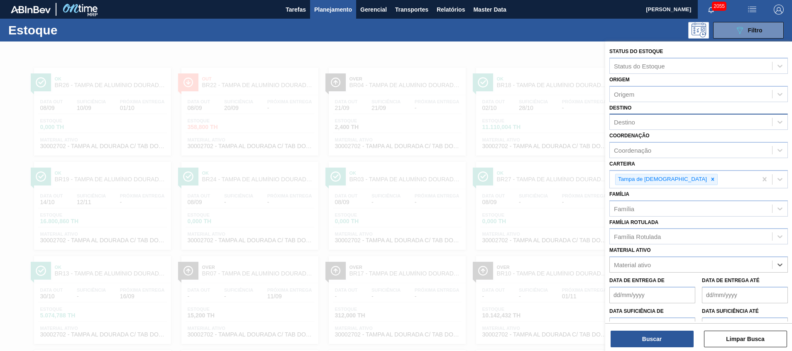
click at [674, 115] on div "Destino" at bounding box center [699, 122] width 179 height 16
type input "o"
type input "p"
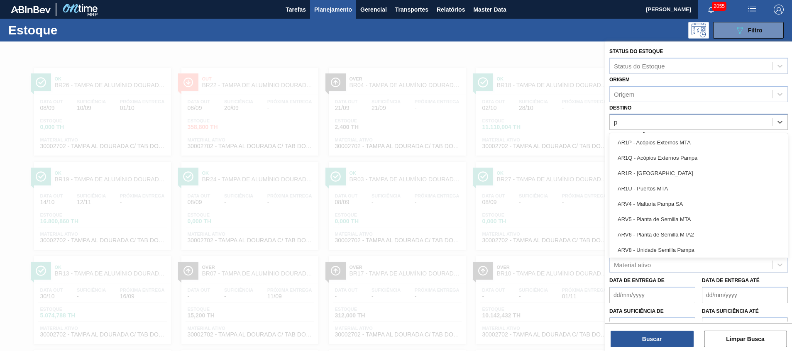
type input "po"
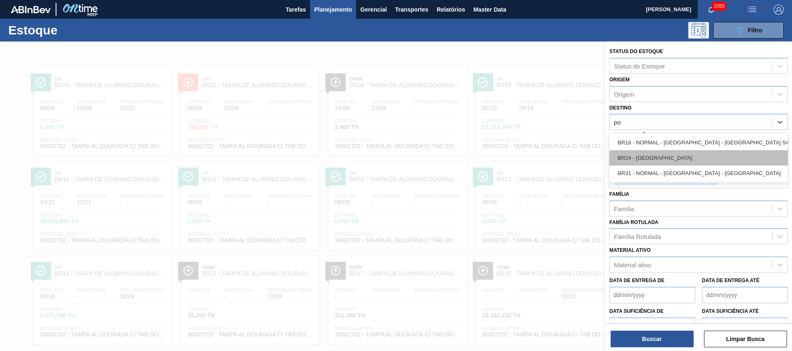
click at [647, 153] on div "BR24 - Ponta Grossa" at bounding box center [699, 157] width 179 height 15
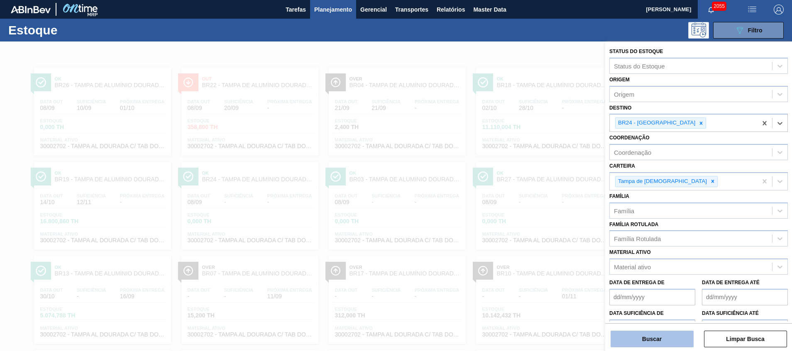
click at [639, 344] on button "Buscar" at bounding box center [652, 339] width 83 height 17
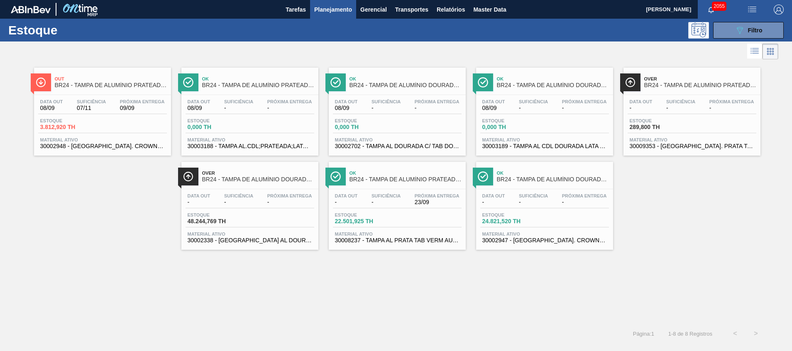
click at [110, 131] on div "Estoque 3.812,920 TH" at bounding box center [102, 125] width 129 height 15
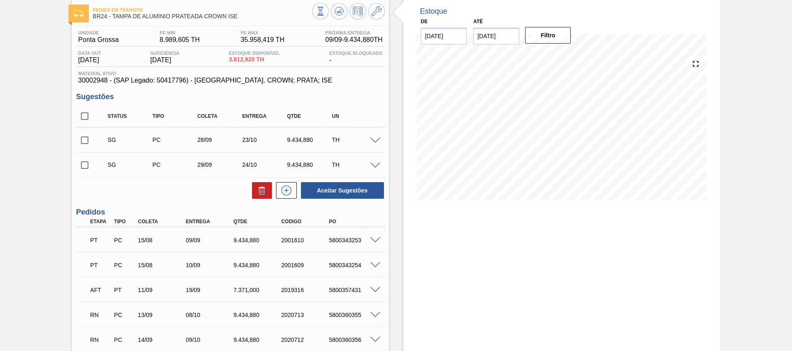
scroll to position [62, 0]
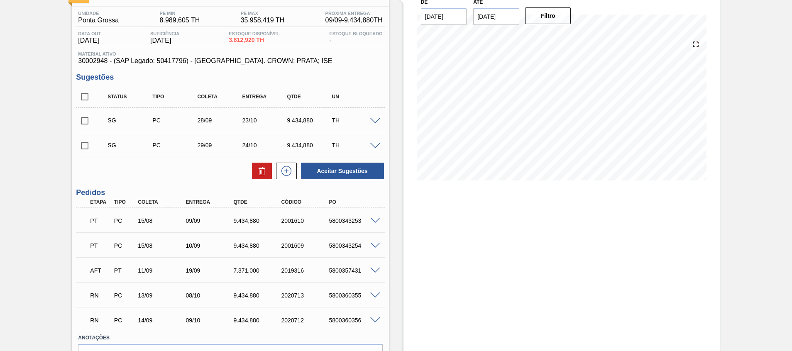
click at [377, 272] on span at bounding box center [375, 271] width 10 height 6
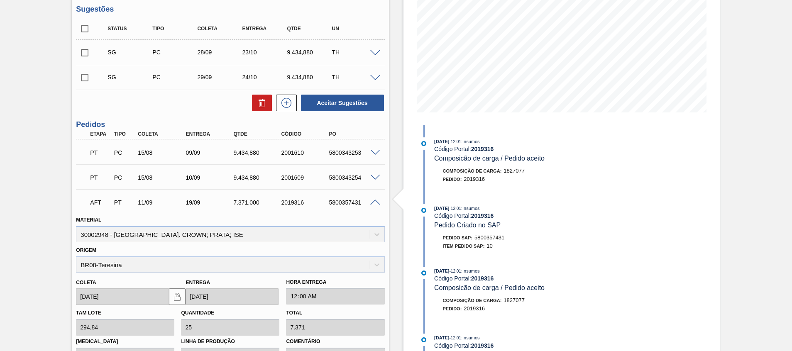
scroll to position [187, 0]
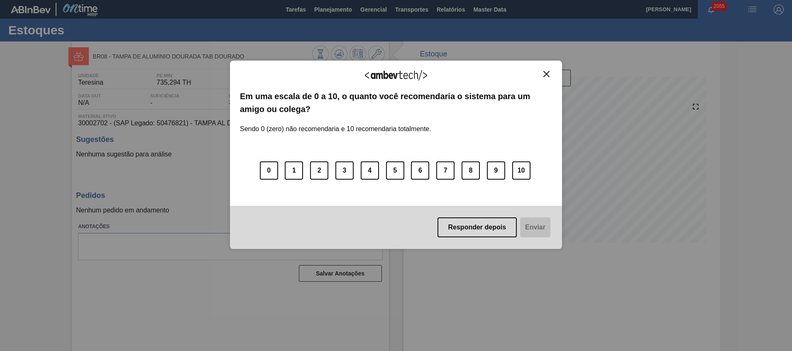
click at [546, 78] on button "Close" at bounding box center [546, 74] width 11 height 7
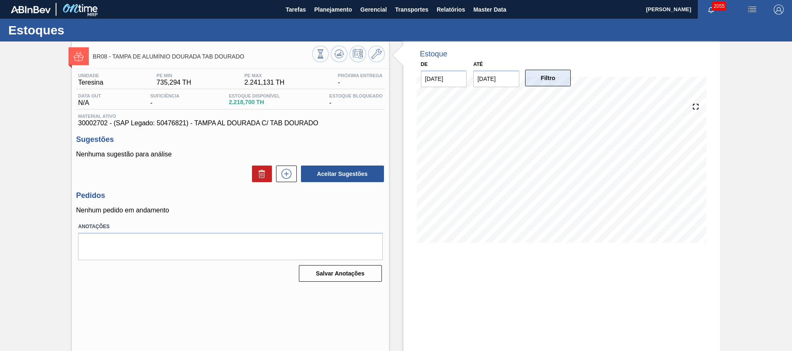
click at [541, 76] on button "Filtro" at bounding box center [548, 78] width 46 height 17
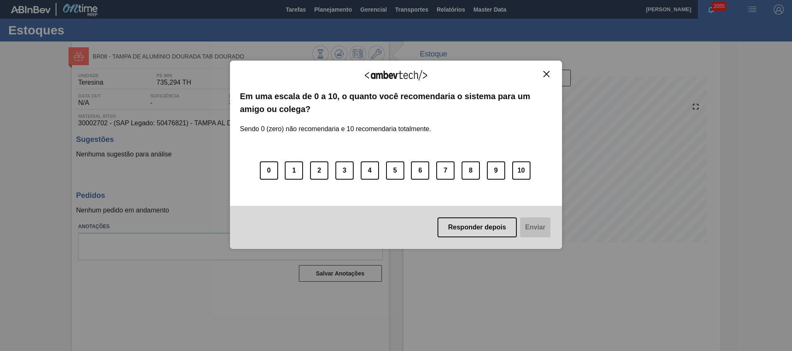
click at [544, 73] on img "Close" at bounding box center [547, 74] width 6 height 6
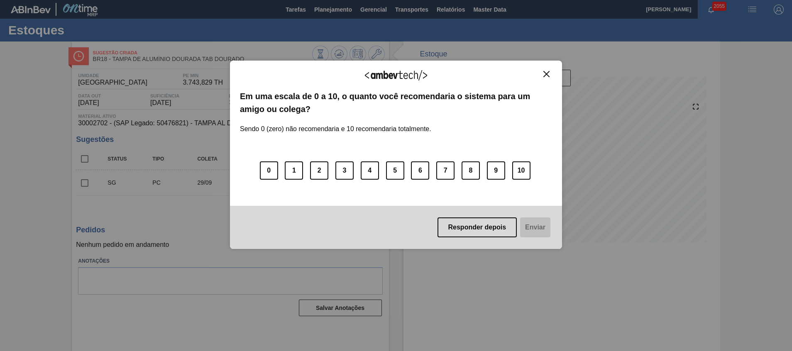
click at [550, 74] on button "Close" at bounding box center [546, 74] width 11 height 7
